Goal: Check status: Check status

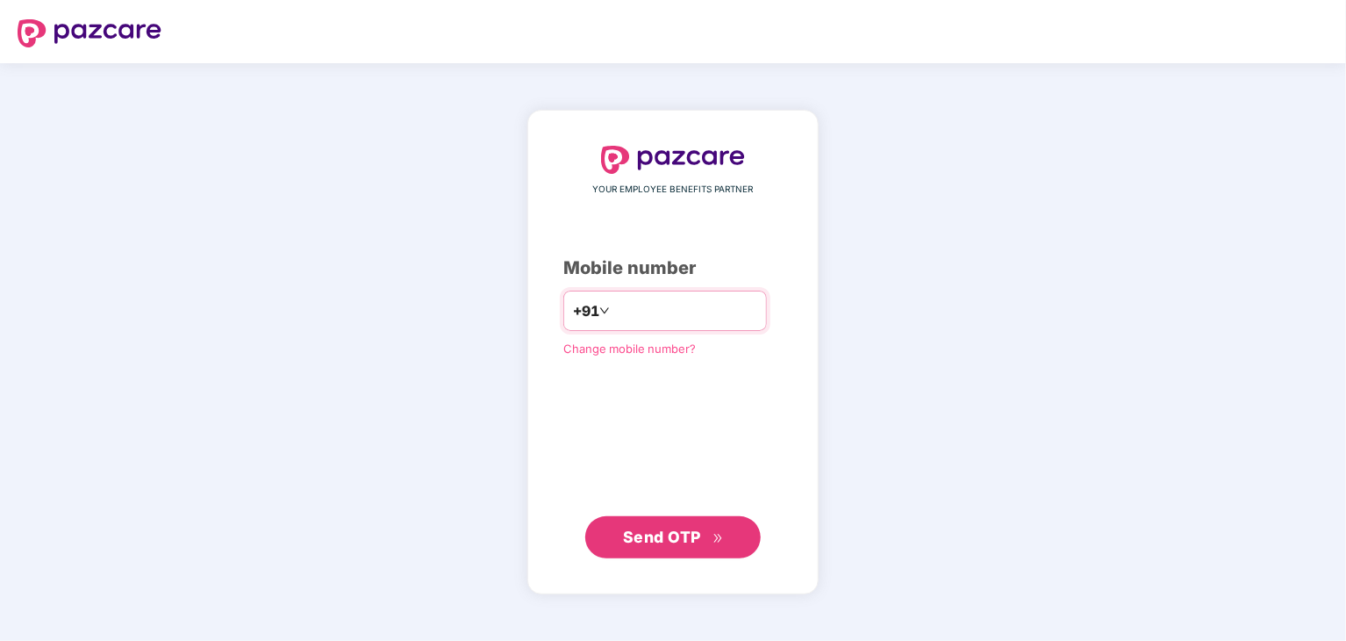
type input "**********"
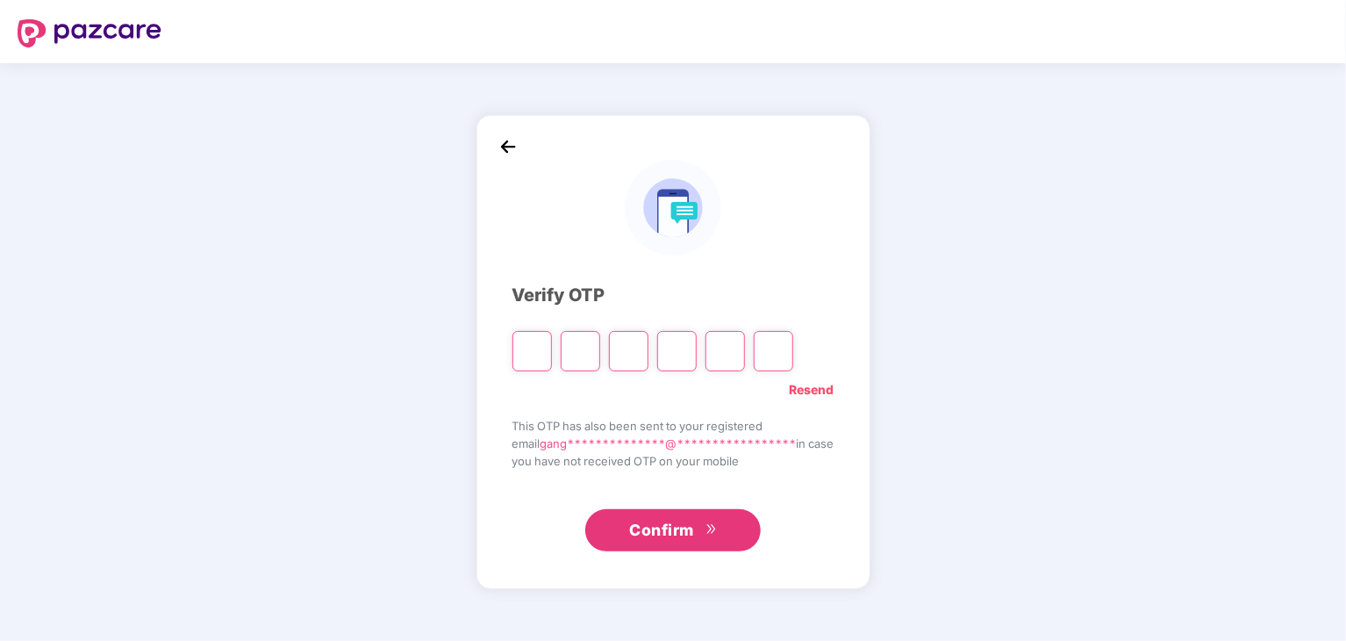
type input "*"
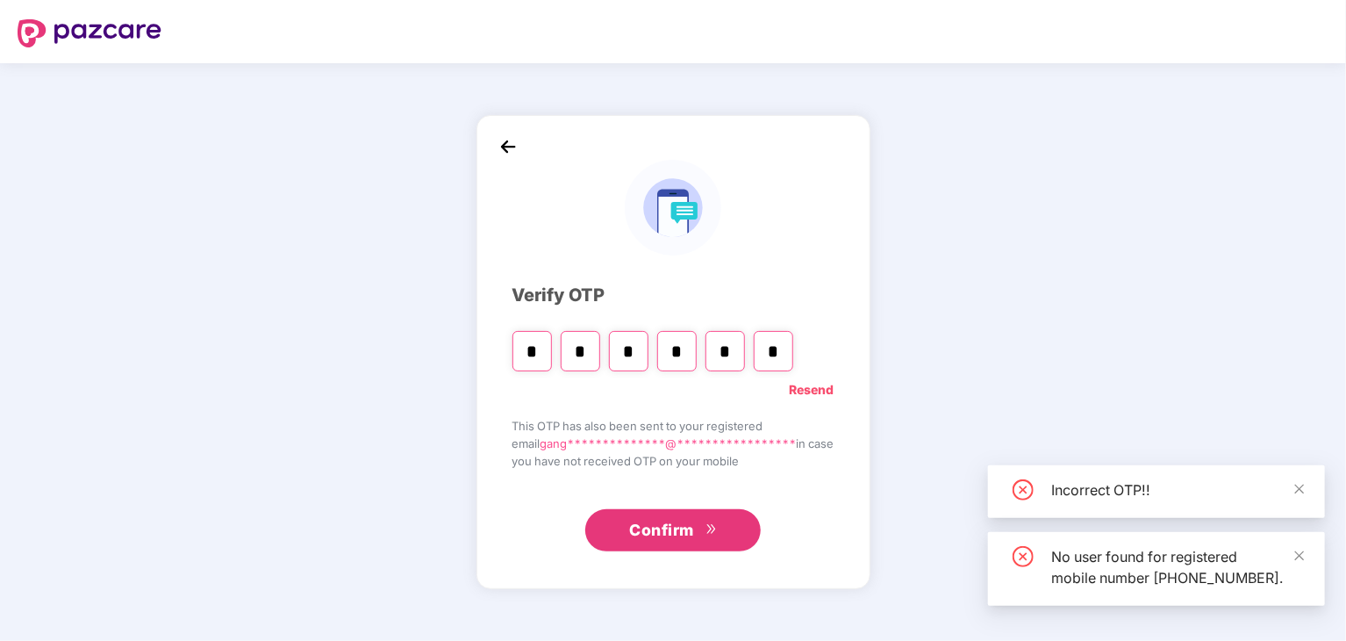
type input "*"
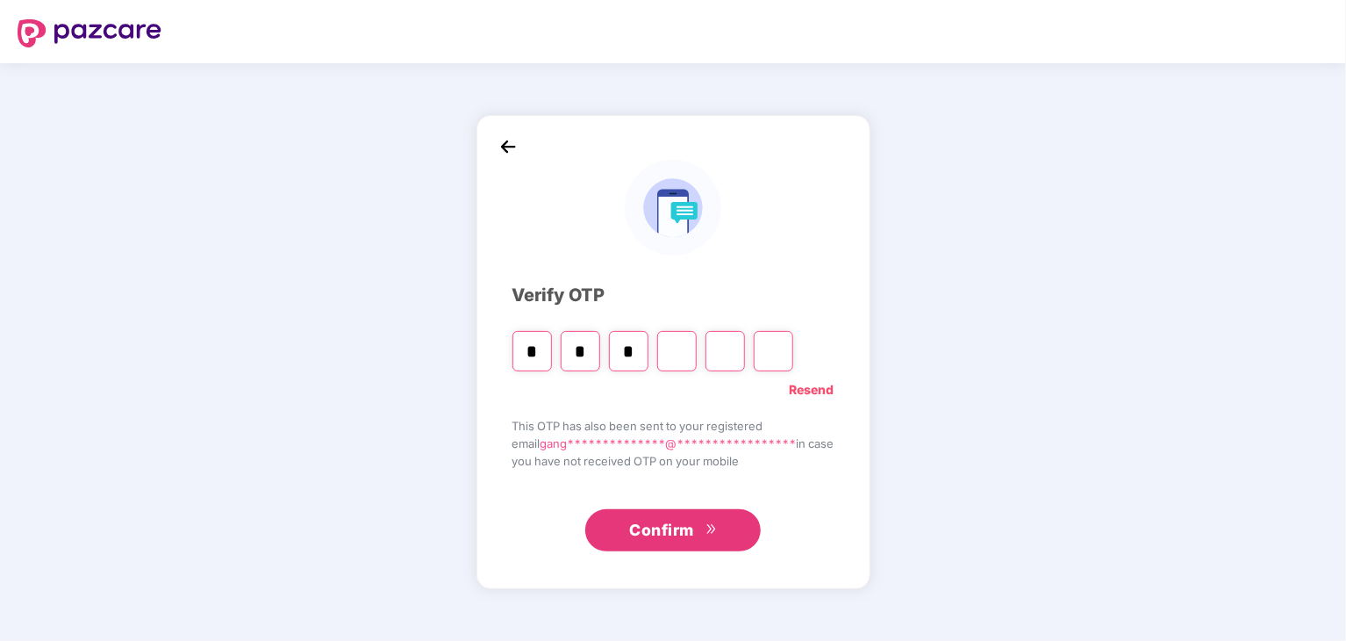
type input "*"
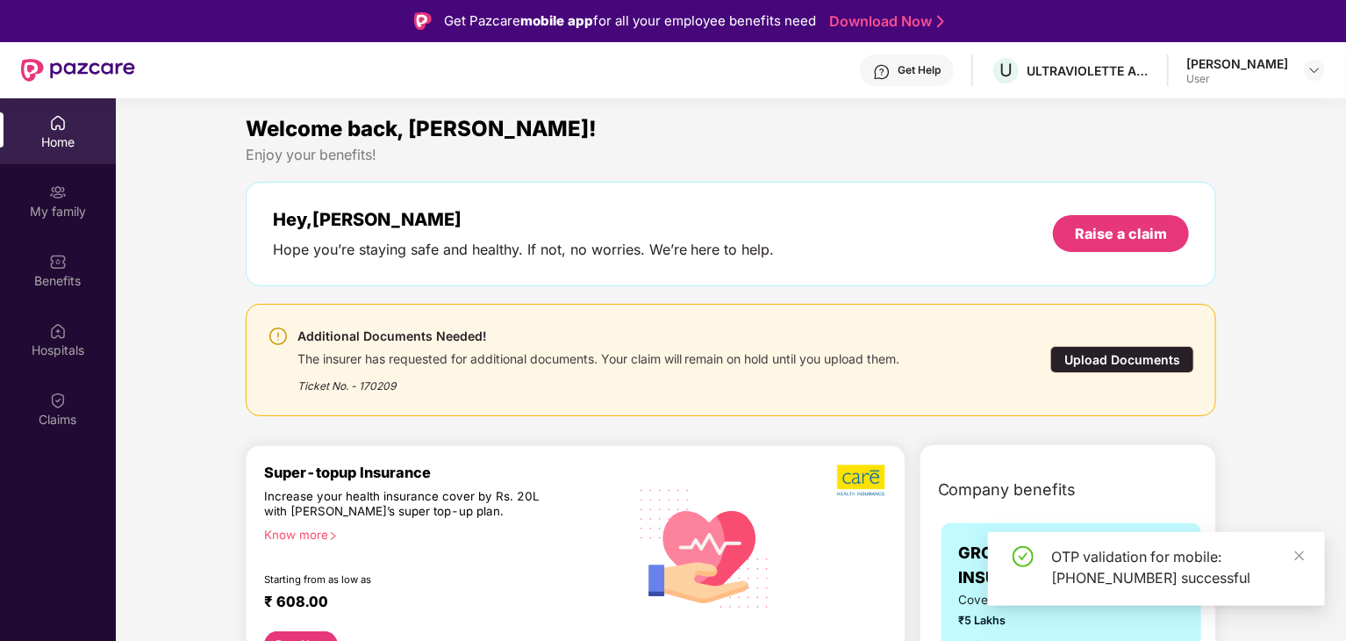
click at [56, 405] on img at bounding box center [58, 400] width 18 height 18
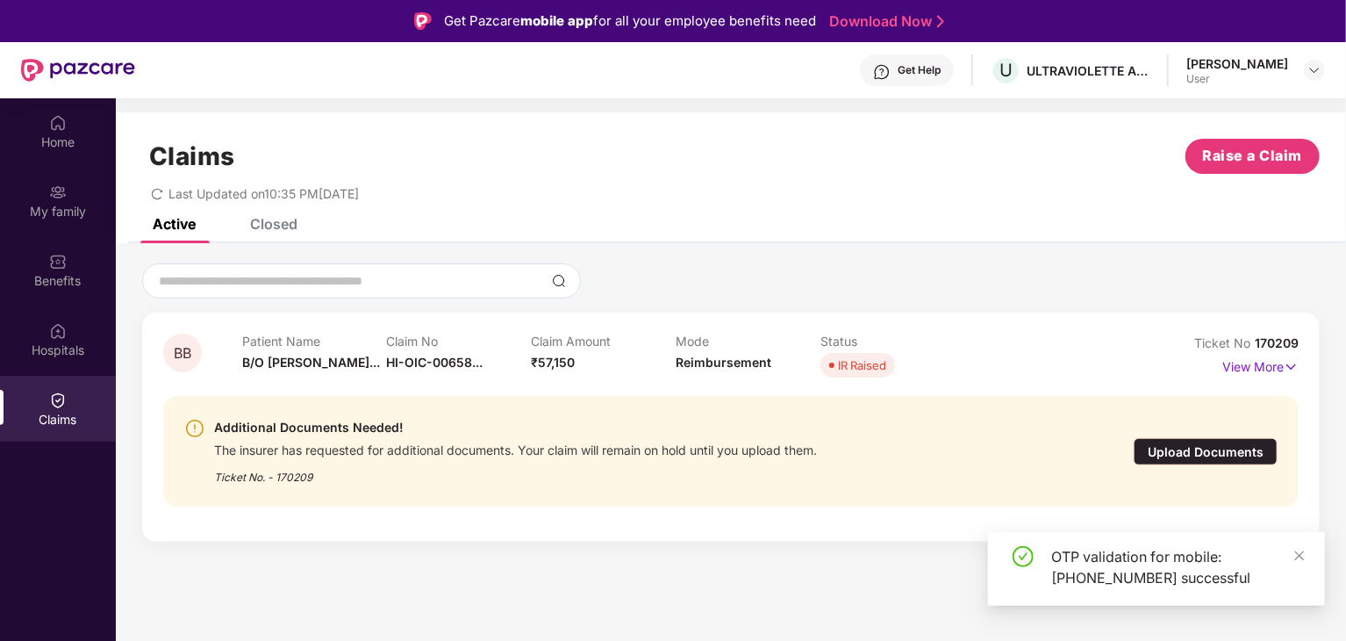
click at [275, 225] on div "Closed" at bounding box center [273, 224] width 47 height 18
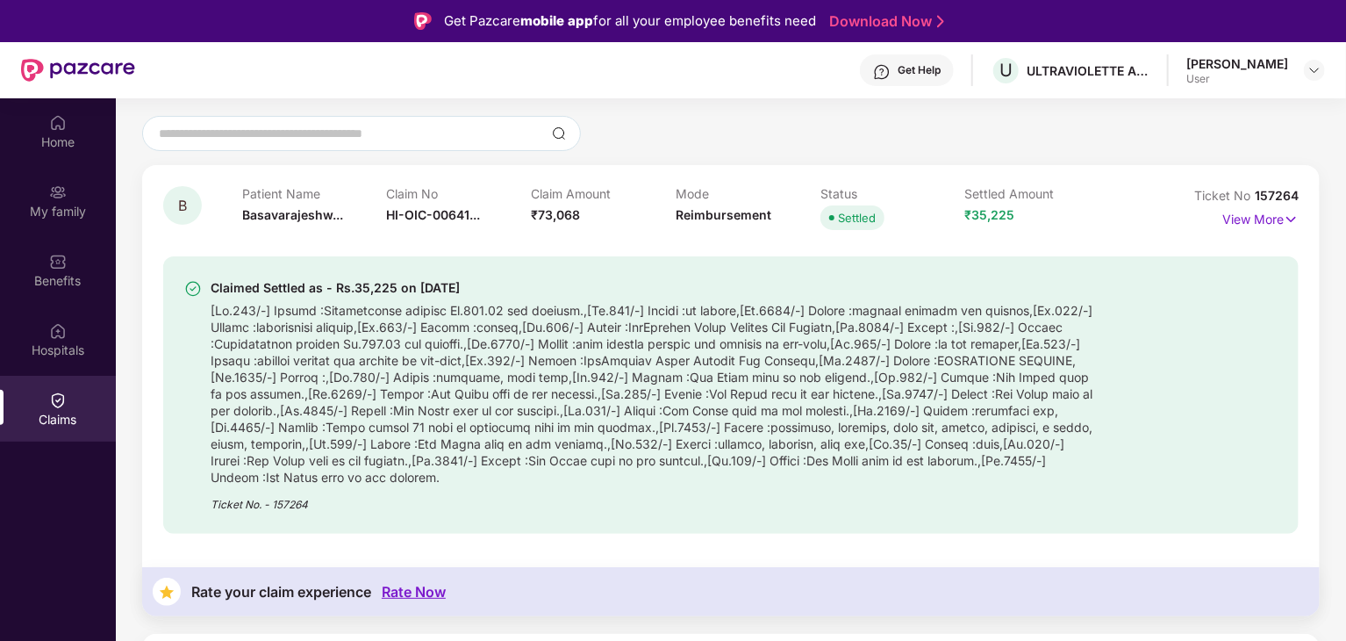
scroll to position [152, 0]
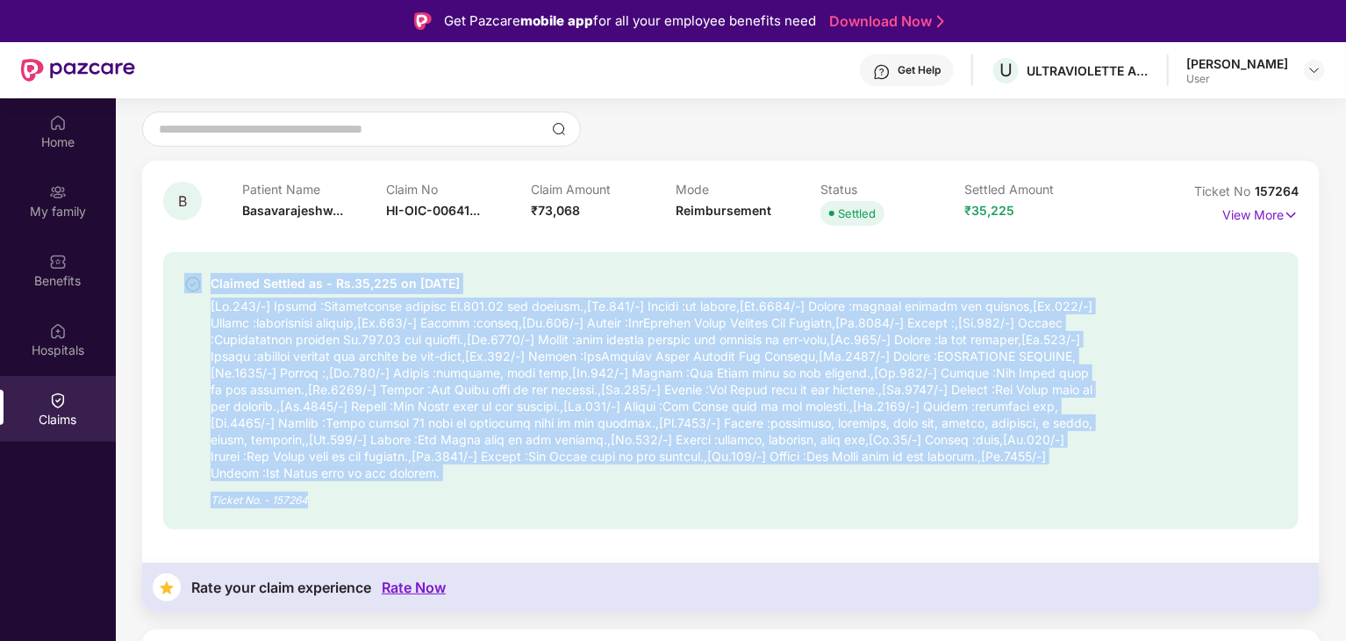
drag, startPoint x: 284, startPoint y: 447, endPoint x: 187, endPoint y: 292, distance: 182.6
click at [187, 292] on div "Claimed Settled as - Rs.35,225 on [DATE] Ticket No. - 157264" at bounding box center [639, 390] width 911 height 235
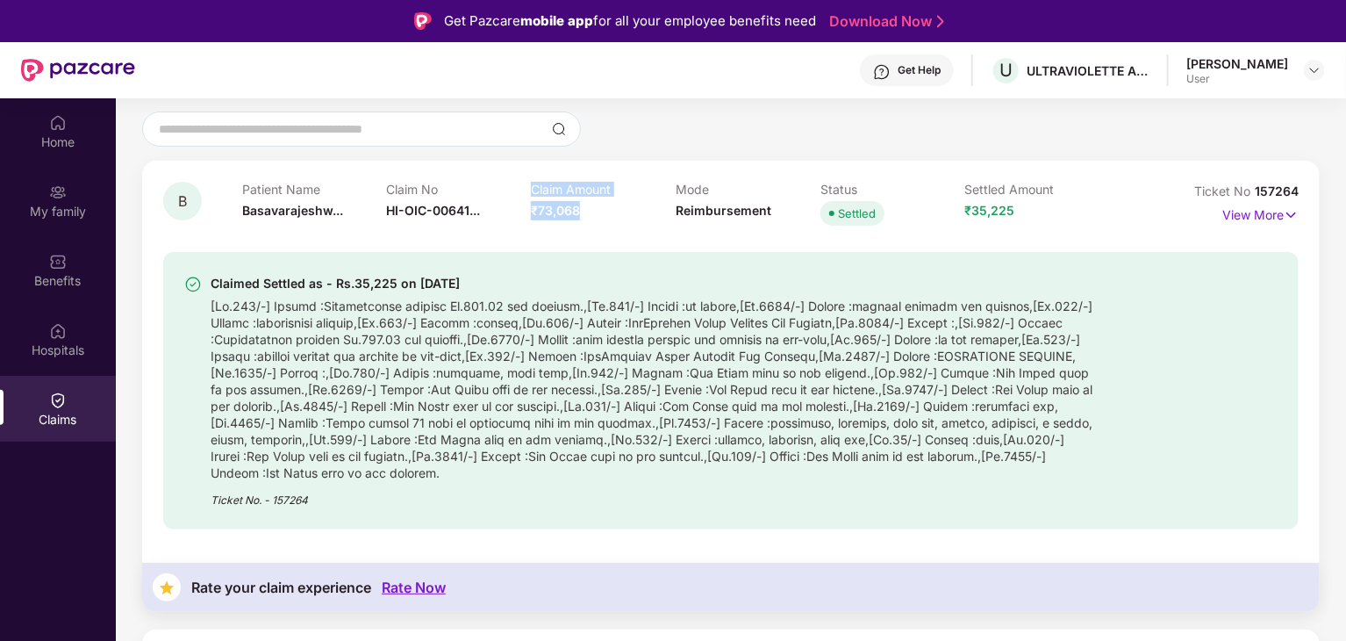
drag, startPoint x: 583, startPoint y: 204, endPoint x: 527, endPoint y: 214, distance: 57.0
click at [527, 214] on div "Patient Name Basavarajeshw... Claim No HI-OIC-00641... Claim Amount ₹73,068 Mod…" at bounding box center [675, 206] width 867 height 48
drag, startPoint x: 572, startPoint y: 338, endPoint x: 240, endPoint y: 341, distance: 332.7
click at [240, 341] on div at bounding box center [653, 387] width 885 height 187
click at [1134, 377] on div "Claimed Settled as - Rs.35,225 on [DATE] Ticket No. - 157264" at bounding box center [731, 390] width 1094 height 235
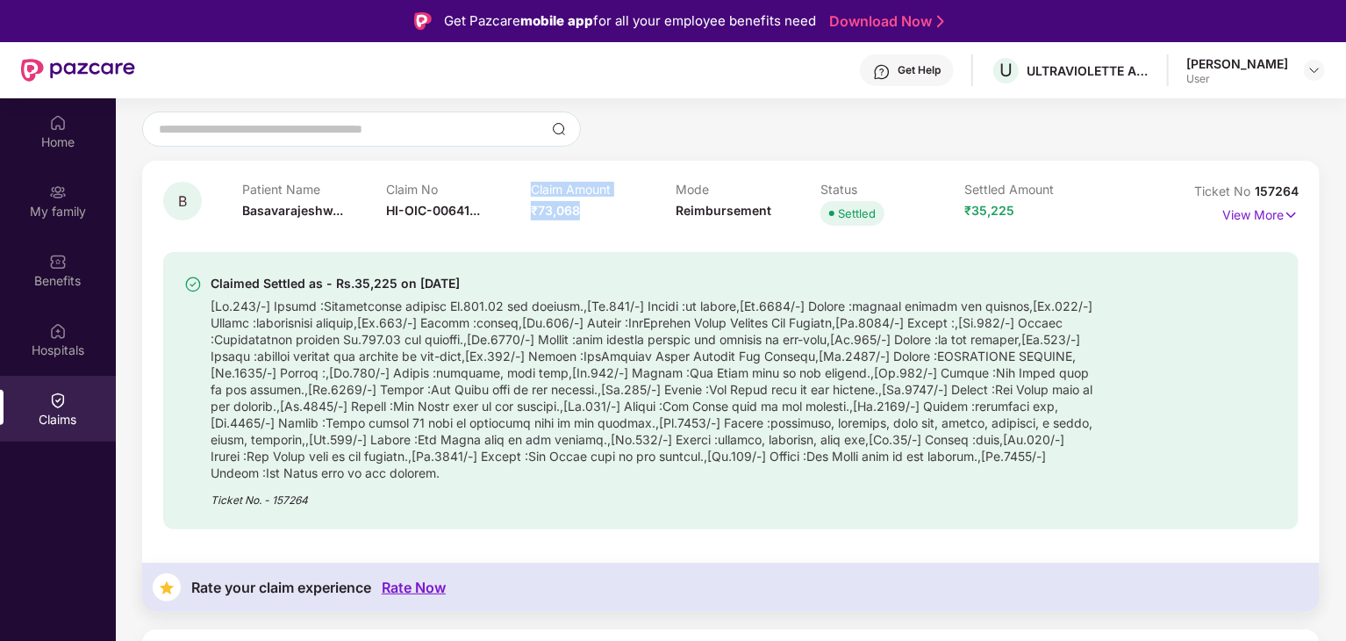
drag, startPoint x: 586, startPoint y: 207, endPoint x: 513, endPoint y: 209, distance: 73.7
click at [513, 209] on div "Patient Name Basavarajeshw... Claim No HI-OIC-00641... Claim Amount ₹73,068 Mod…" at bounding box center [675, 206] width 867 height 48
drag, startPoint x: 1012, startPoint y: 210, endPoint x: 970, endPoint y: 212, distance: 42.2
click at [970, 212] on span "₹35,225" at bounding box center [990, 210] width 50 height 15
click at [1157, 292] on div "Claimed Settled as - Rs.35,225 on [DATE] Ticket No. - 157264" at bounding box center [731, 390] width 1094 height 235
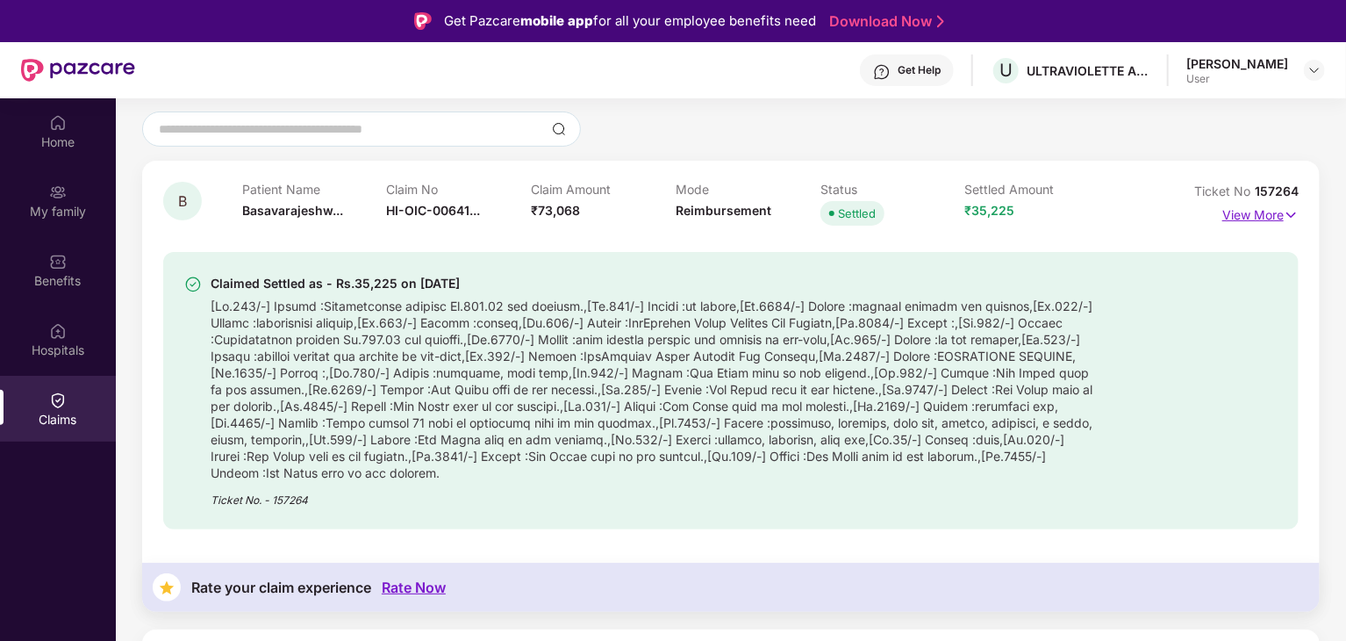
click at [1288, 214] on img at bounding box center [1291, 214] width 15 height 19
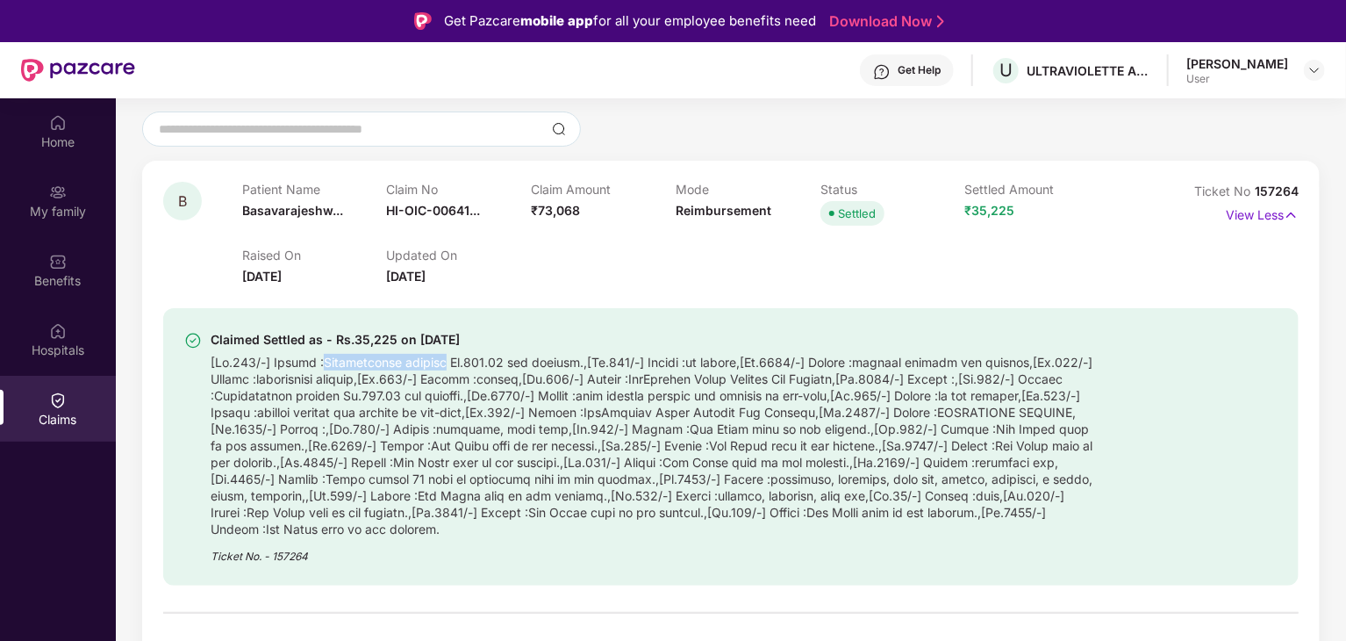
drag, startPoint x: 323, startPoint y: 361, endPoint x: 442, endPoint y: 362, distance: 119.4
click at [442, 362] on div at bounding box center [653, 443] width 885 height 187
drag, startPoint x: 396, startPoint y: 393, endPoint x: 450, endPoint y: 393, distance: 54.4
click at [450, 393] on div at bounding box center [653, 443] width 885 height 187
drag, startPoint x: 470, startPoint y: 419, endPoint x: 556, endPoint y: 420, distance: 86.0
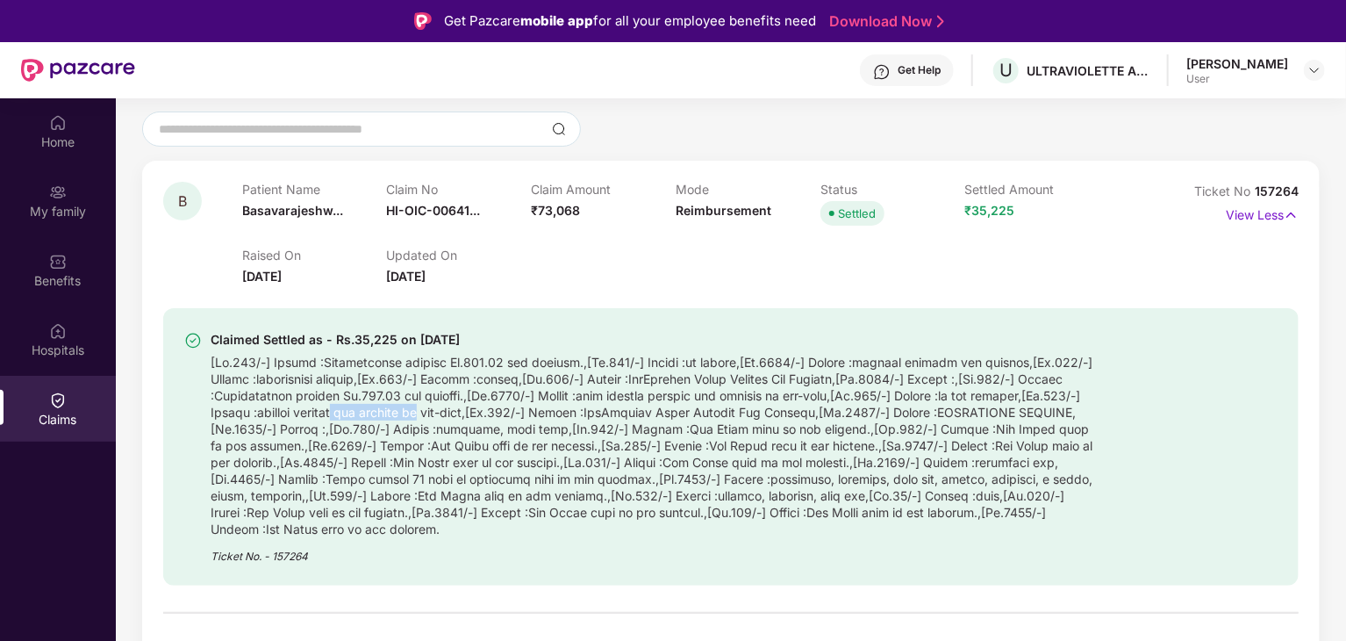
click at [549, 419] on div at bounding box center [653, 443] width 885 height 187
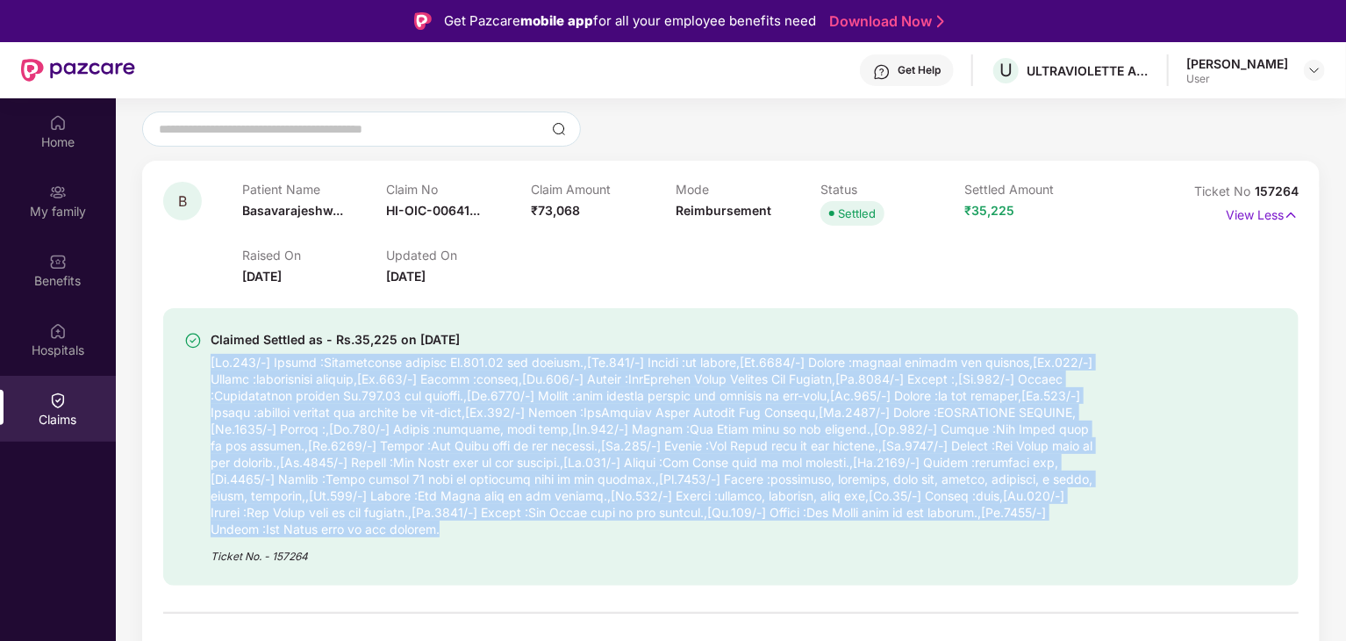
drag, startPoint x: 351, startPoint y: 526, endPoint x: 200, endPoint y: 362, distance: 223.0
click at [200, 362] on div "Claimed Settled as - Rs.35,225 on [DATE] Ticket No. - 157264" at bounding box center [639, 446] width 911 height 235
copy div "[Rs.500/-] Reason :Registration charges Rs.500.00 not payable.,[Rs.400/-] Reaso…"
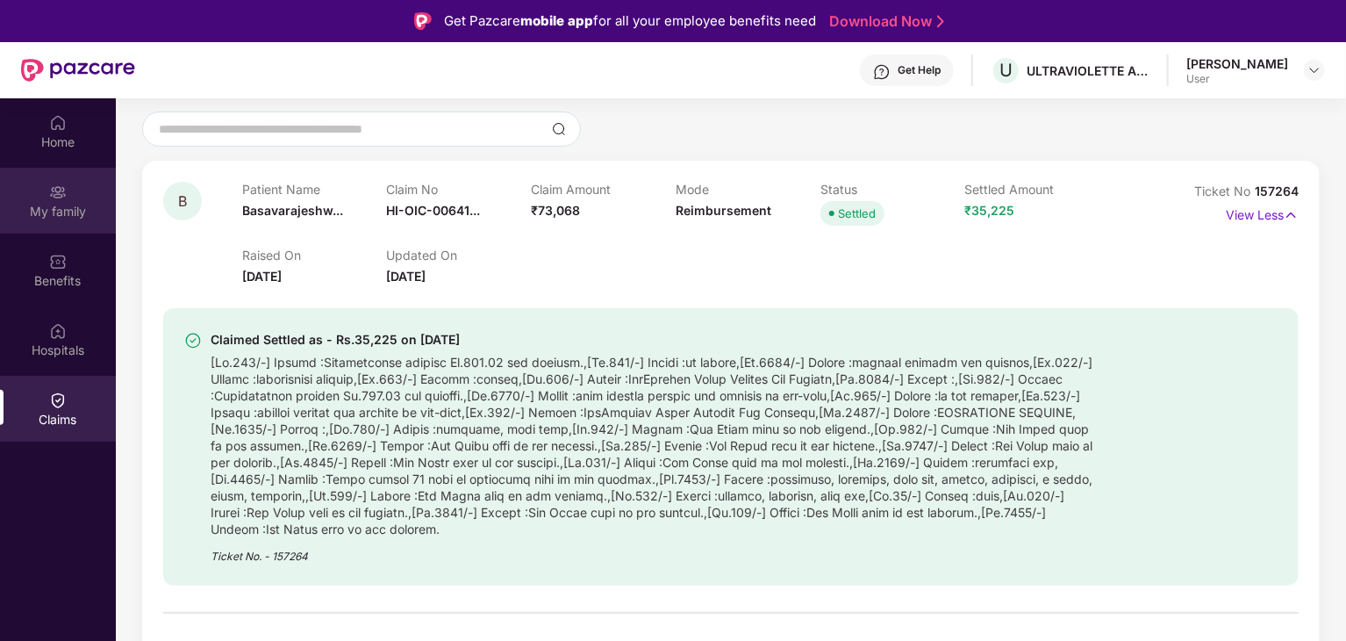
click at [54, 209] on div "My family" at bounding box center [58, 212] width 116 height 18
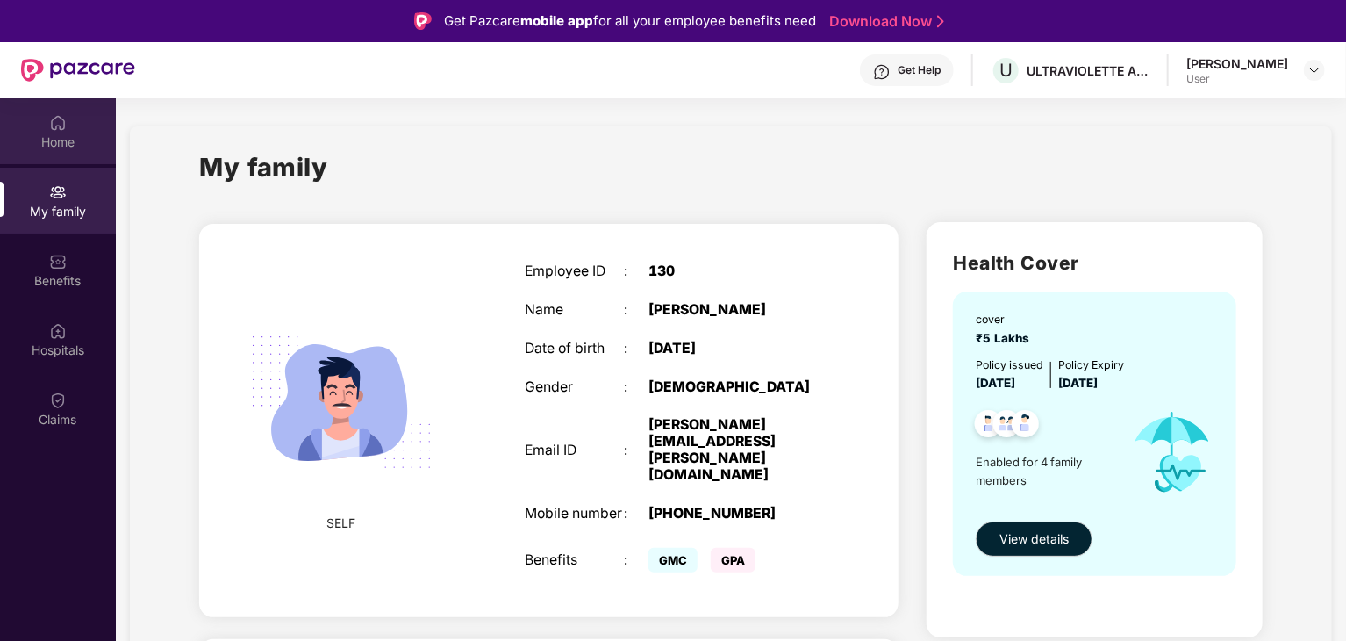
click at [86, 132] on div "Home" at bounding box center [58, 131] width 116 height 66
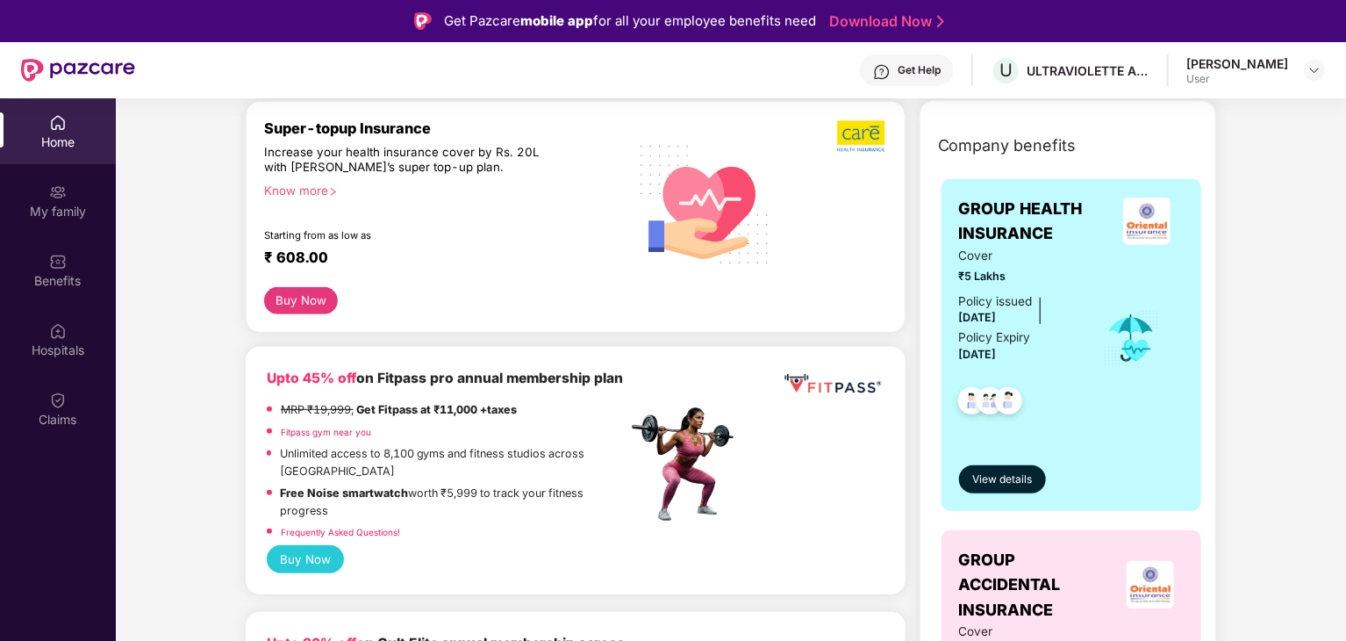
scroll to position [351, 0]
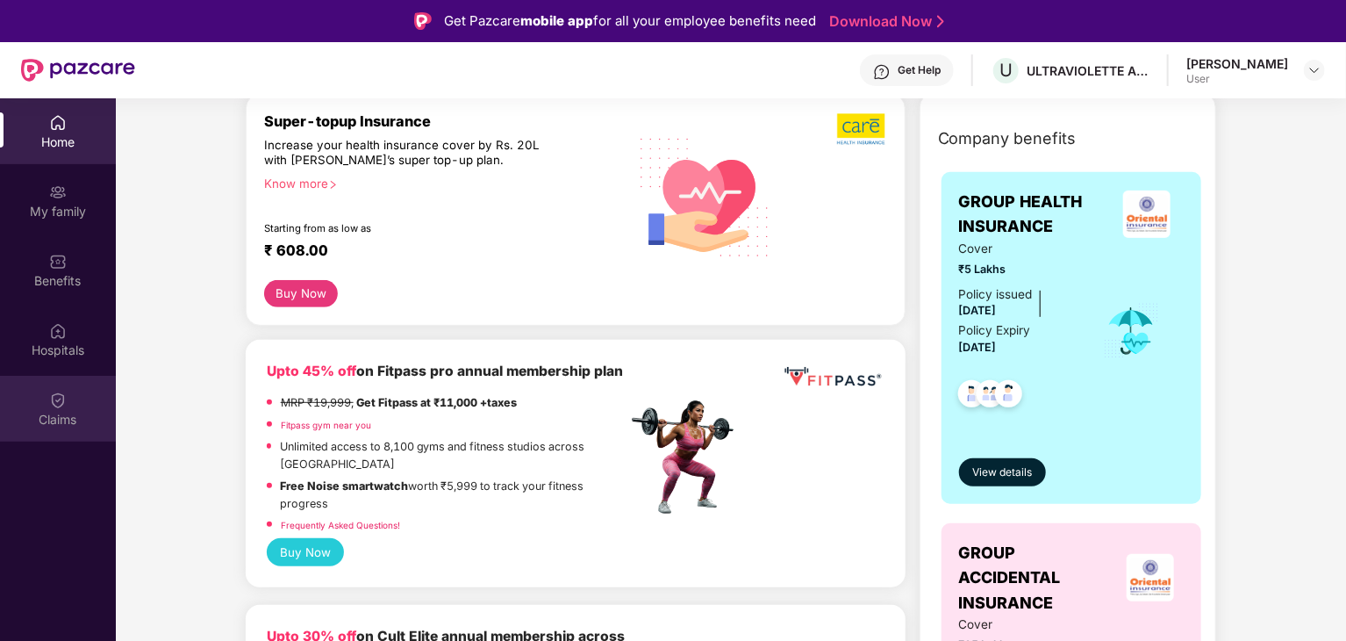
click at [29, 400] on div "Claims" at bounding box center [58, 409] width 116 height 66
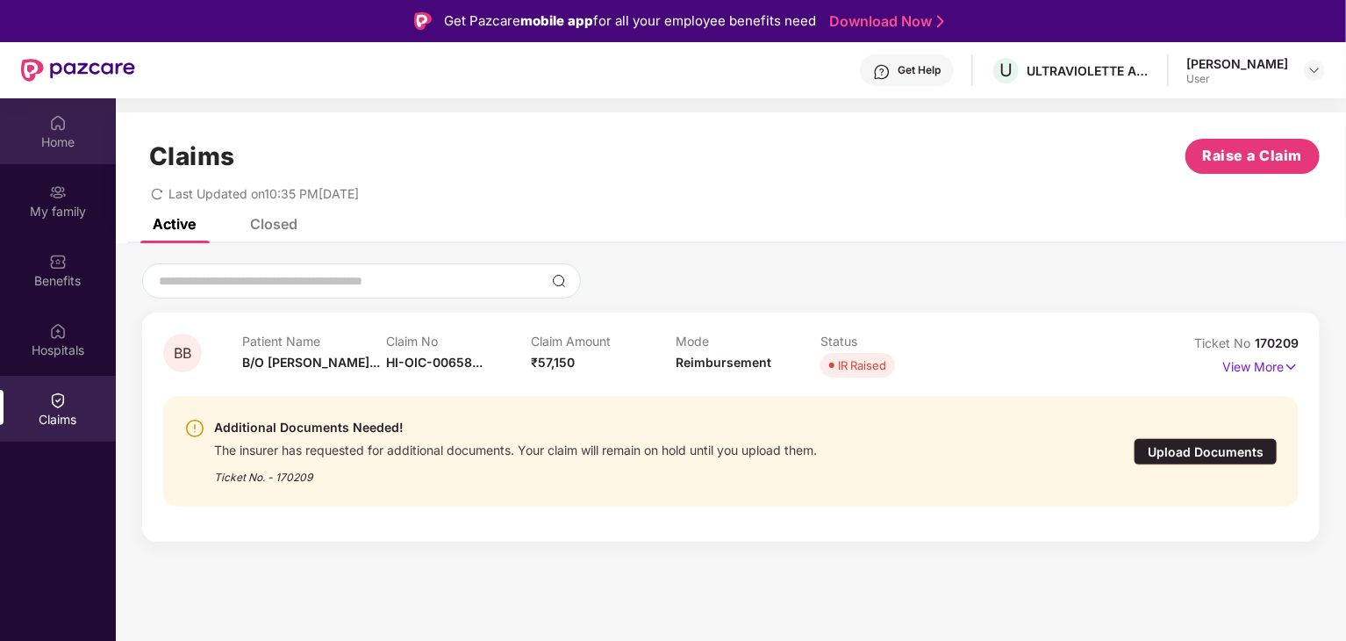
click at [65, 142] on div "Home" at bounding box center [58, 142] width 116 height 18
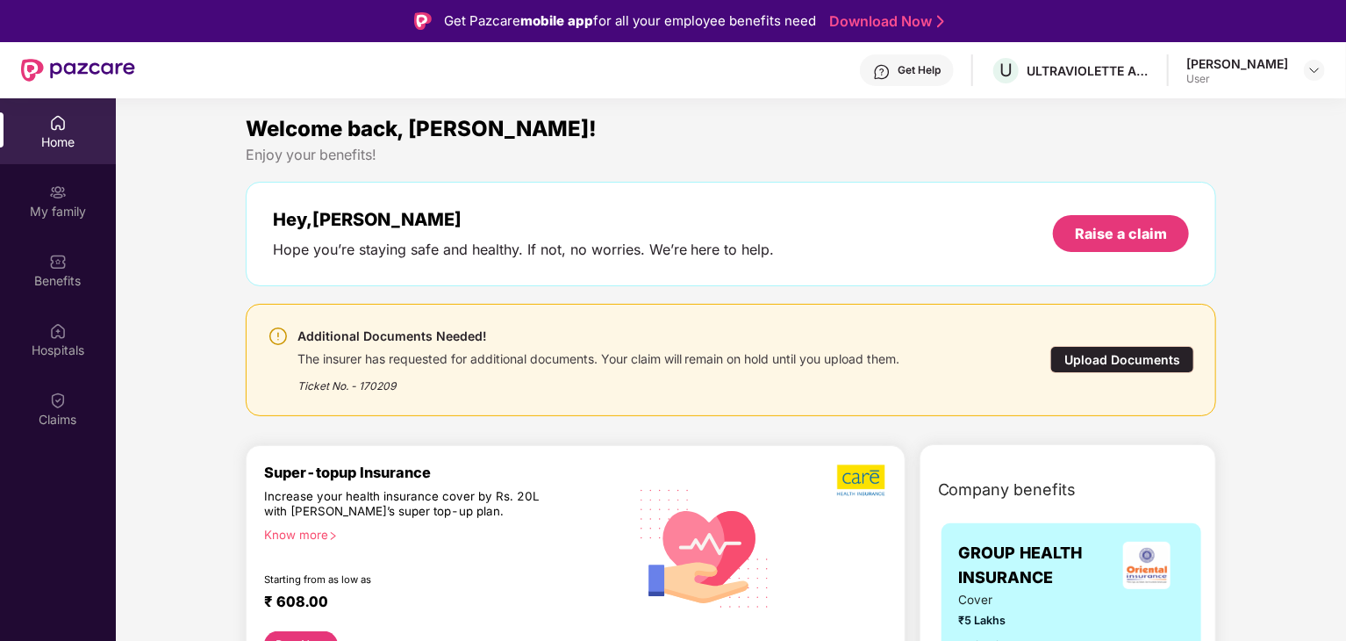
click at [1116, 366] on div "Upload Documents" at bounding box center [1123, 359] width 144 height 27
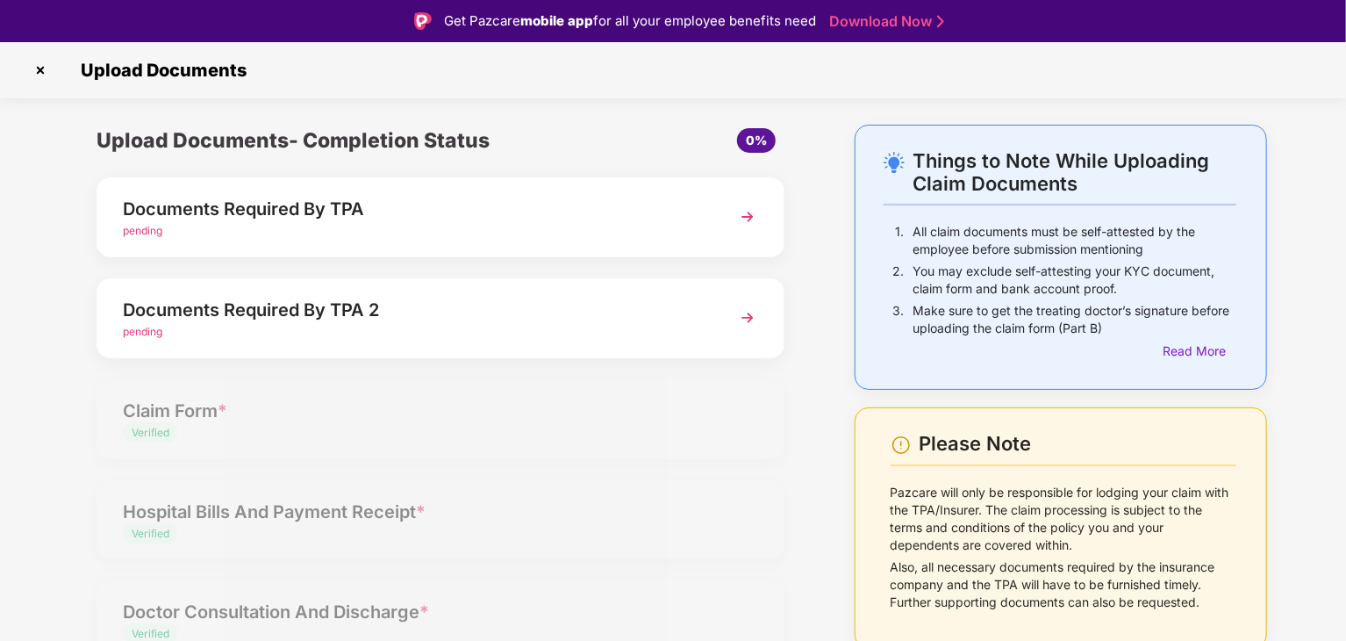
click at [36, 65] on img at bounding box center [40, 70] width 28 height 28
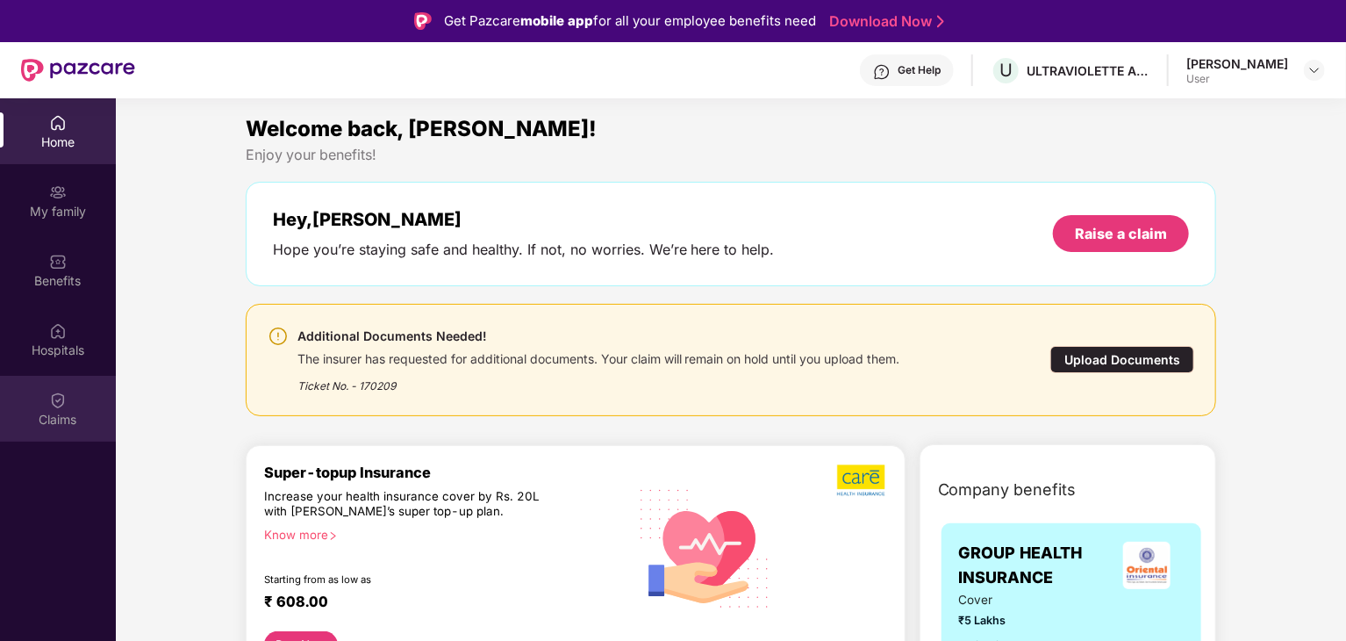
click at [54, 403] on img at bounding box center [58, 400] width 18 height 18
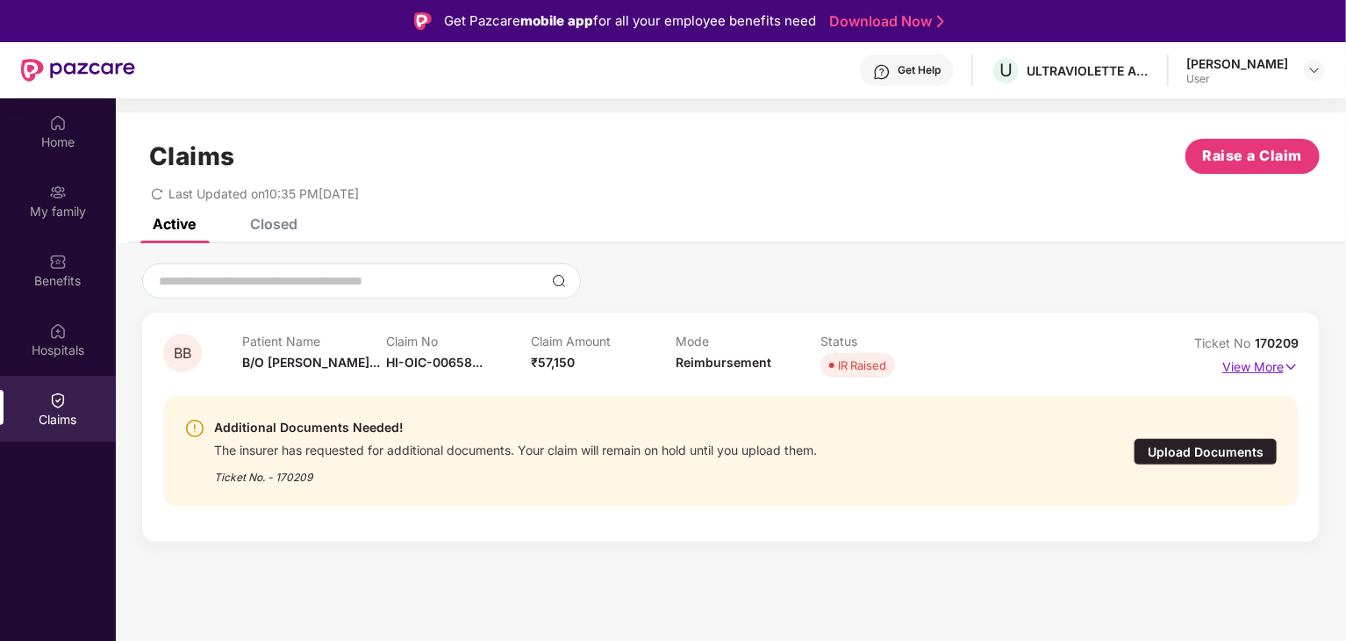
click at [1274, 373] on p "View More" at bounding box center [1261, 365] width 76 height 24
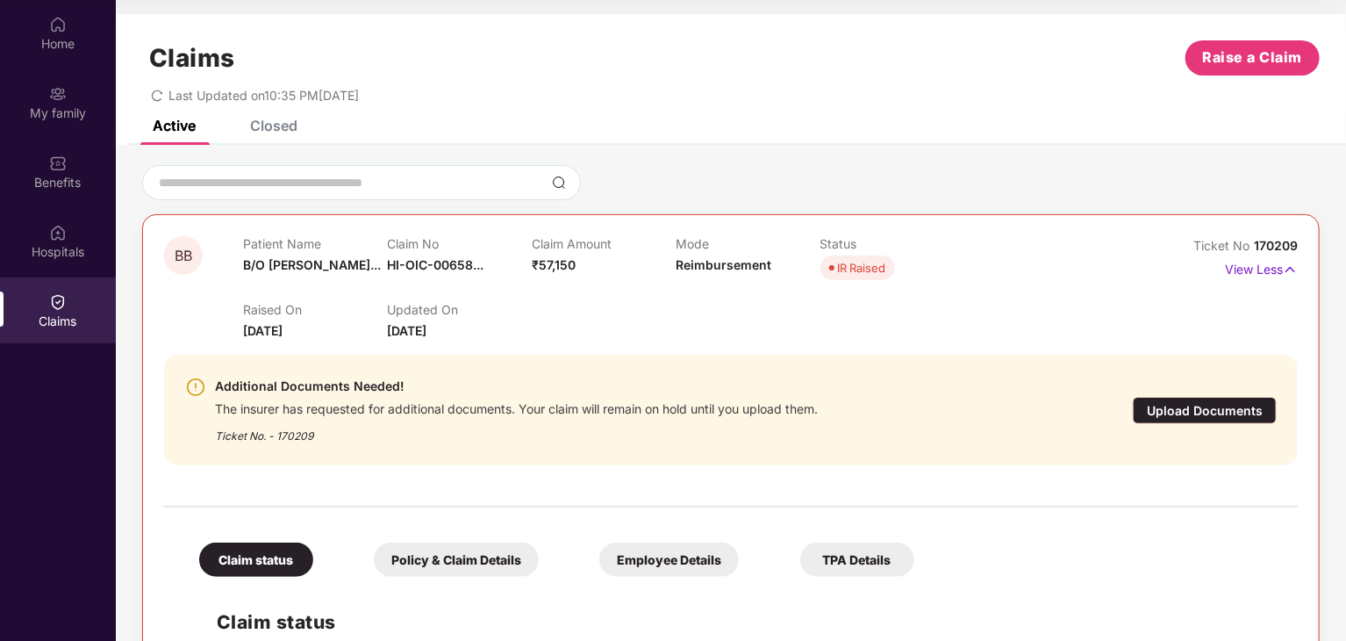
click at [456, 559] on div "Policy & Claim Details" at bounding box center [456, 559] width 165 height 34
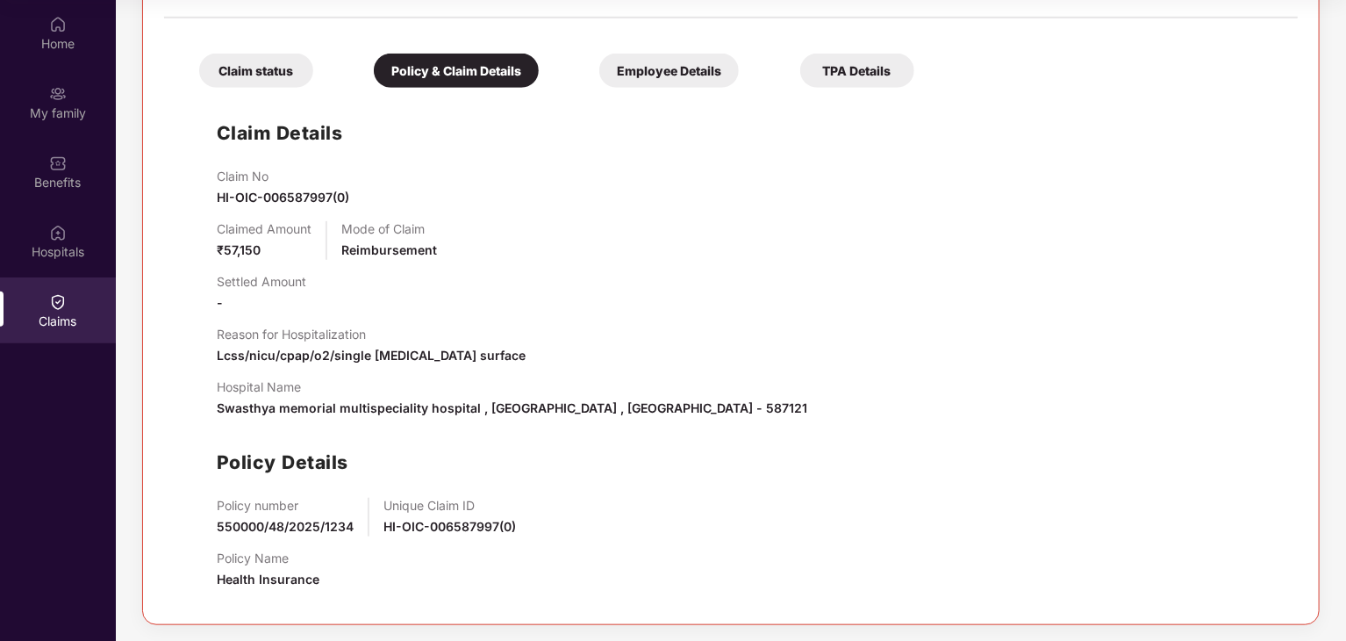
scroll to position [491, 0]
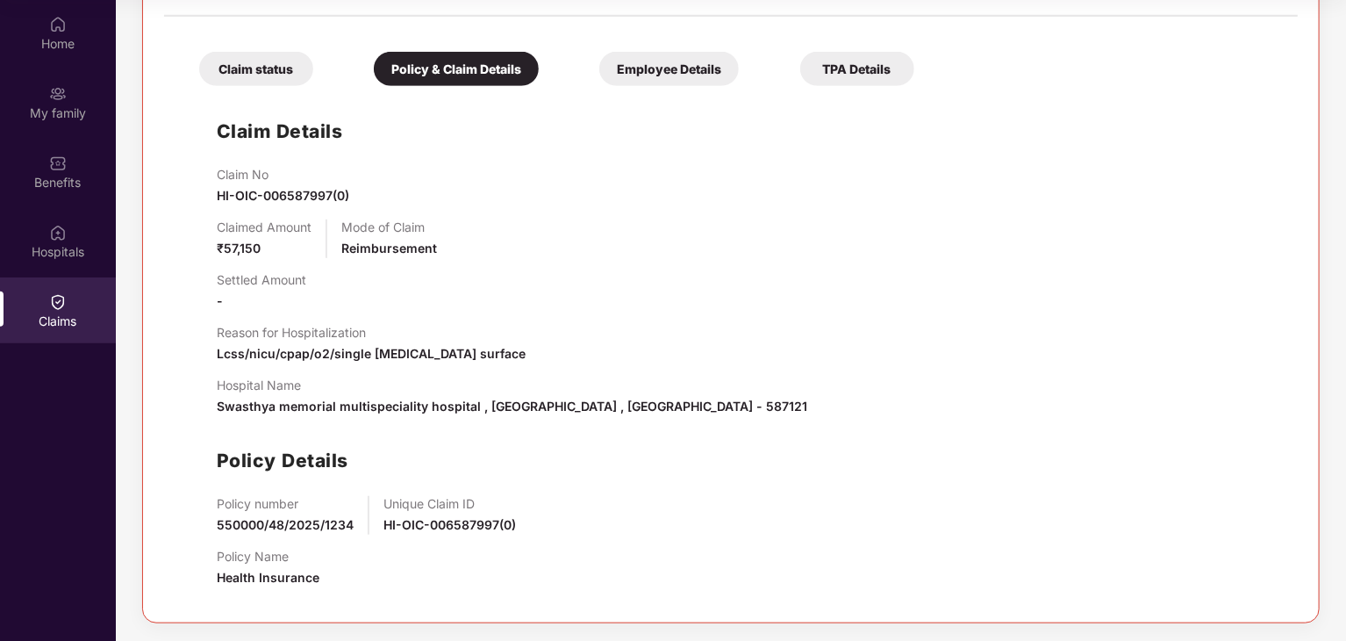
click at [280, 73] on div "Claim status" at bounding box center [256, 69] width 114 height 34
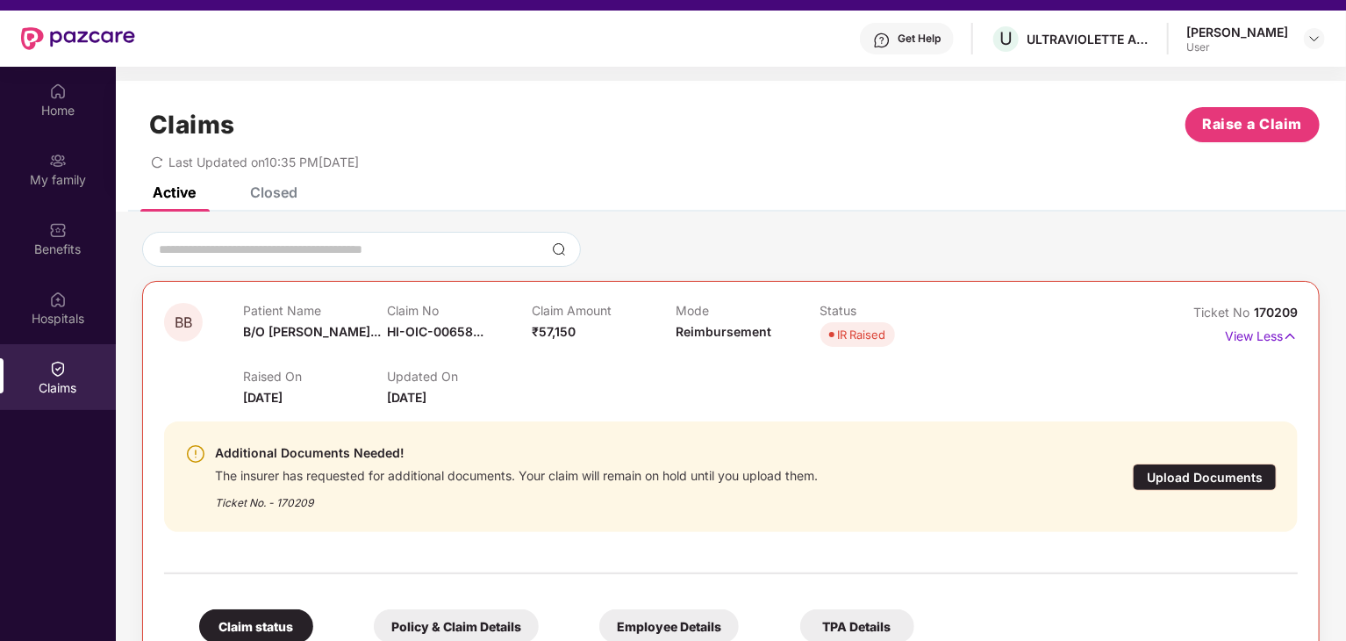
scroll to position [0, 0]
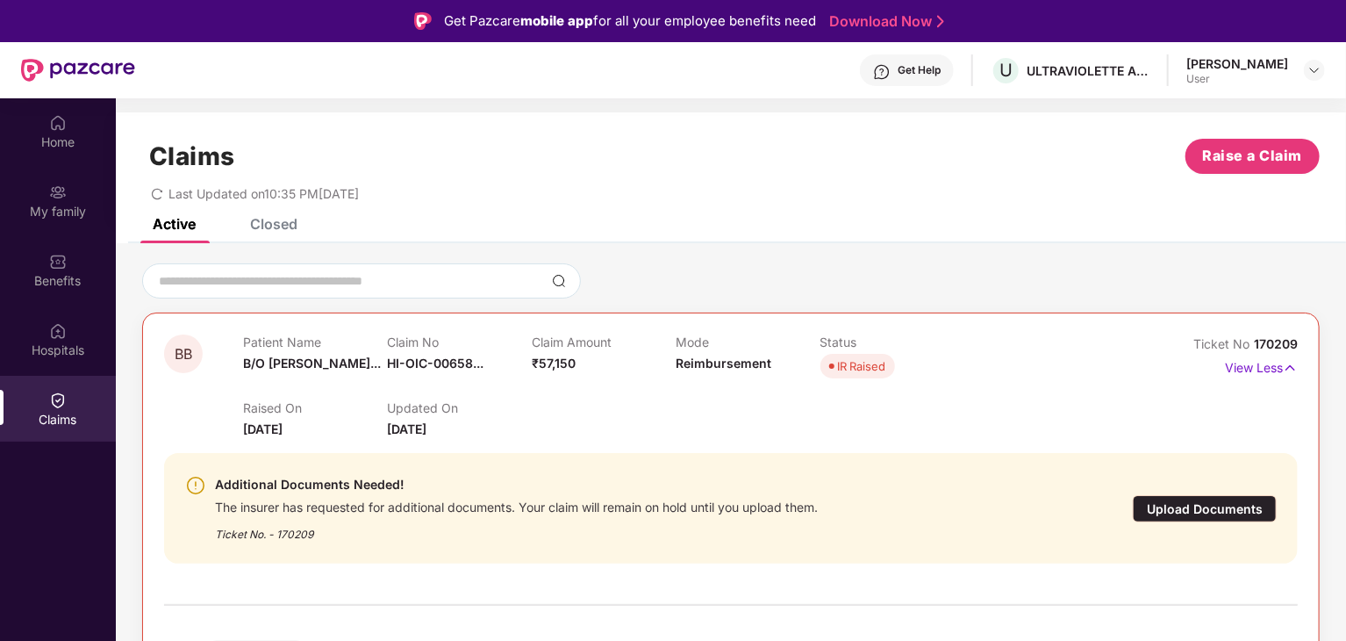
click at [268, 222] on div "Closed" at bounding box center [273, 224] width 47 height 18
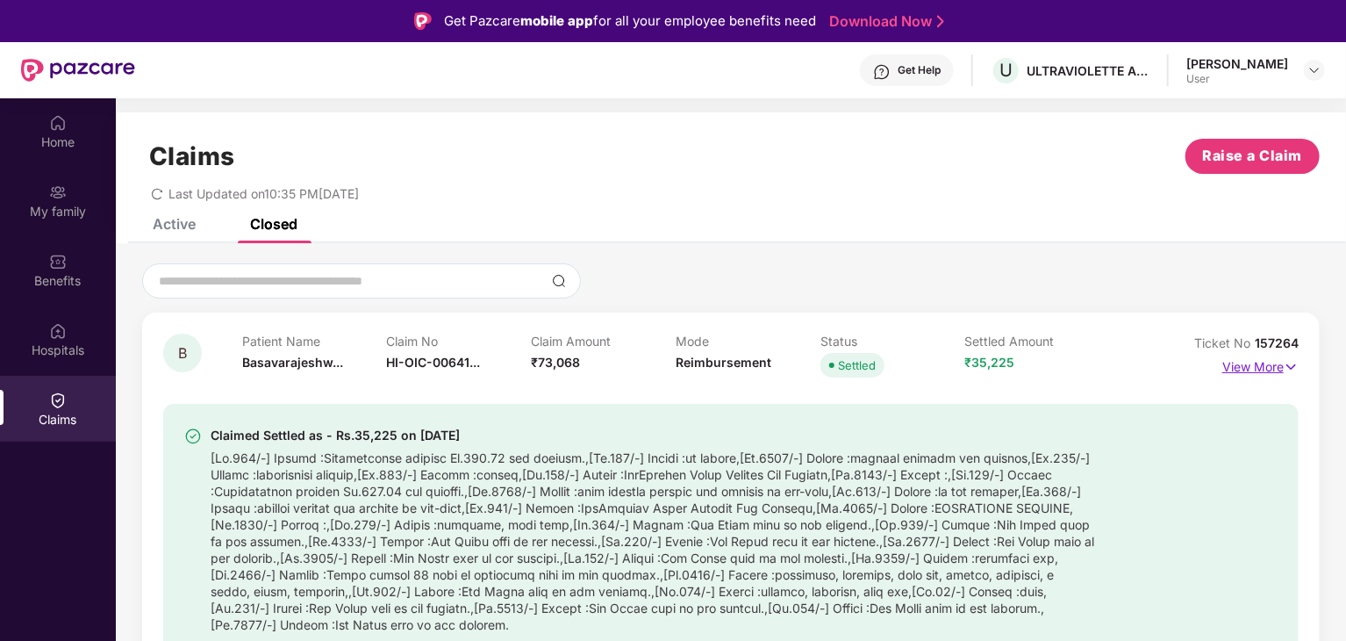
click at [1292, 368] on img at bounding box center [1291, 366] width 15 height 19
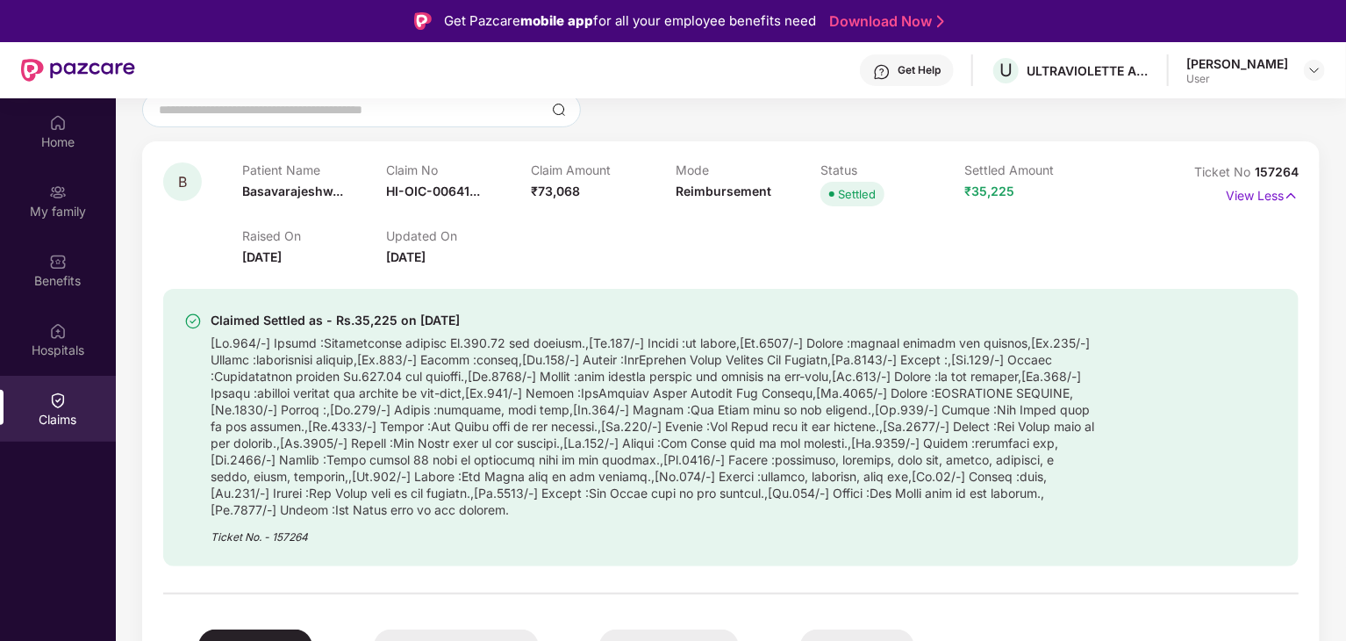
scroll to position [176, 0]
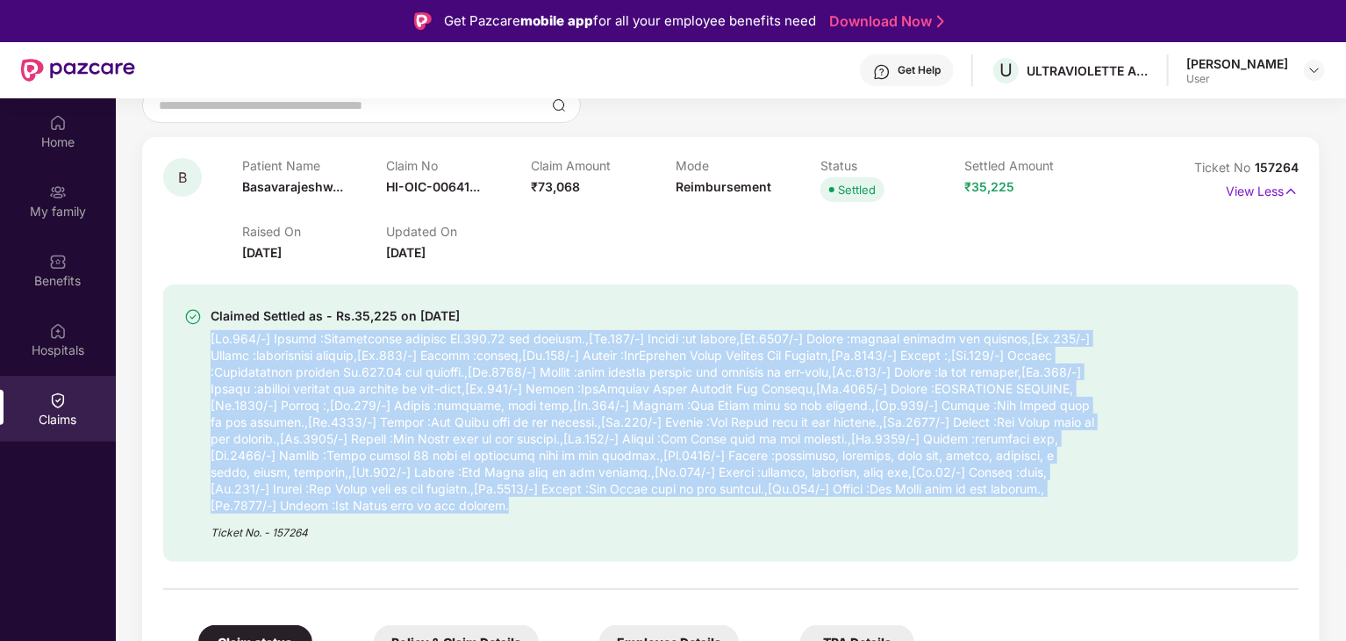
drag, startPoint x: 350, startPoint y: 506, endPoint x: 201, endPoint y: 337, distance: 225.7
click at [201, 337] on div "Claimed Settled as - Rs.35,225 on [DATE] Ticket No. - 157264" at bounding box center [639, 422] width 911 height 235
copy div "[Rs.500/-] Reason :Registration charges Rs.500.00 not payable.,[Rs.400/-] Reaso…"
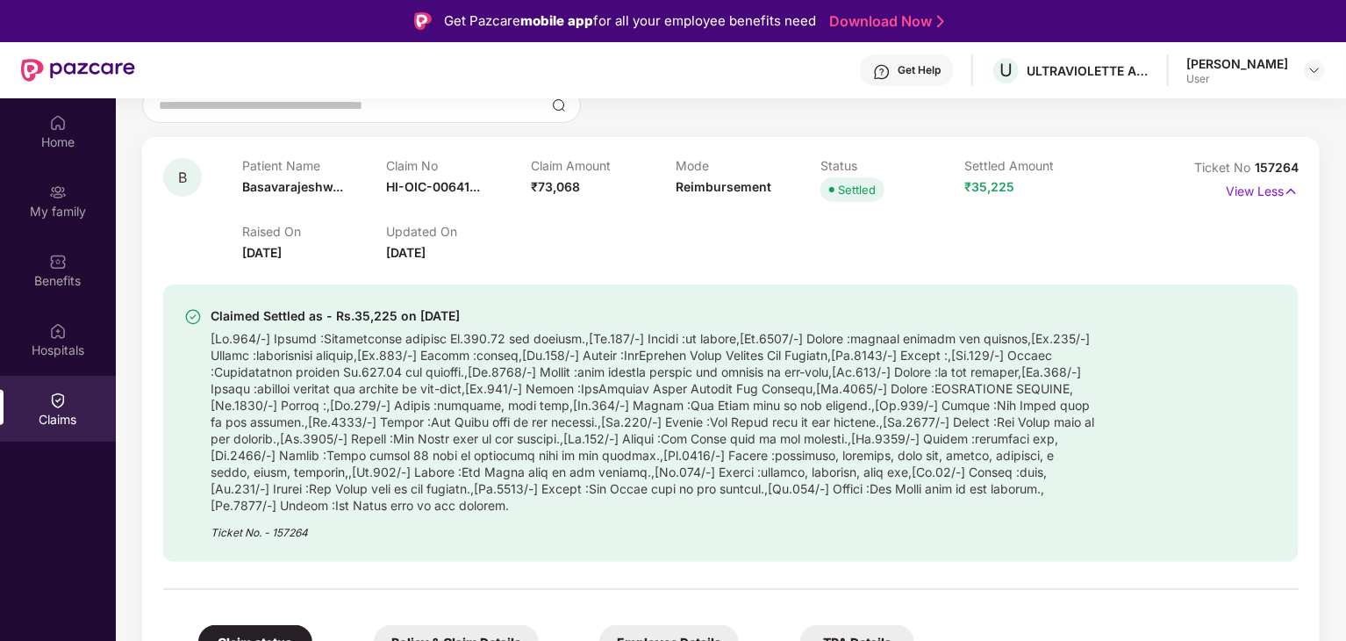
click at [817, 543] on div "Claimed Settled as - Rs.35,225 on [DATE] Ticket No. - 157264" at bounding box center [731, 422] width 1136 height 277
click at [59, 130] on img at bounding box center [58, 123] width 18 height 18
